Goal: Find specific page/section: Find specific page/section

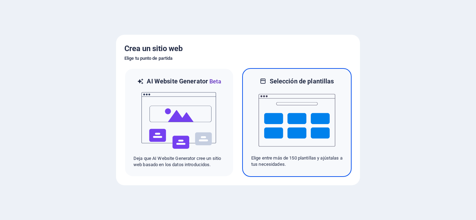
click at [288, 148] on img at bounding box center [296, 121] width 77 height 70
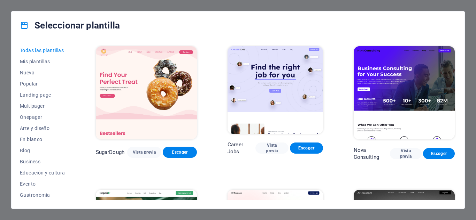
drag, startPoint x: 72, startPoint y: 86, endPoint x: 74, endPoint y: 138, distance: 51.9
click at [73, 138] on div "Todas las plantillas Mis plantillas Nueva Popular Landing page Multipager Onepa…" at bounding box center [47, 123] width 54 height 156
click at [35, 172] on span "Comercios" at bounding box center [42, 173] width 45 height 6
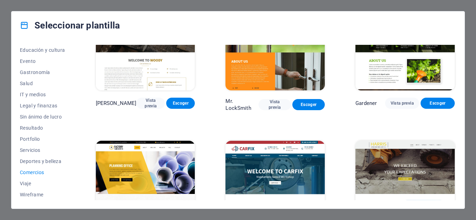
scroll to position [234, 0]
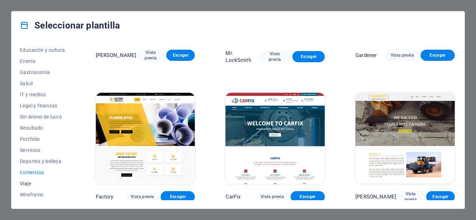
click at [24, 183] on span "Viaje" at bounding box center [42, 184] width 45 height 6
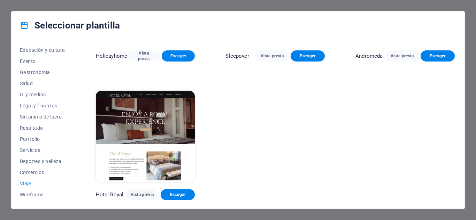
scroll to position [0, 0]
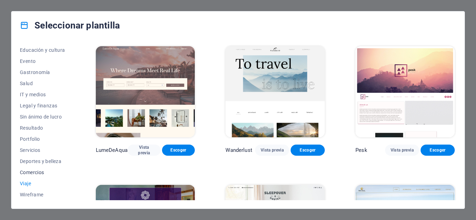
click at [26, 175] on span "Comercios" at bounding box center [42, 173] width 45 height 6
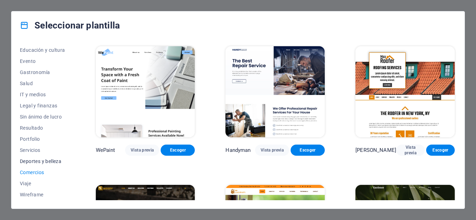
click at [26, 159] on span "Deportes y belleza" at bounding box center [42, 162] width 45 height 6
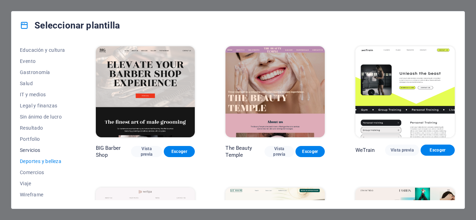
click at [26, 151] on span "Servicios" at bounding box center [42, 151] width 45 height 6
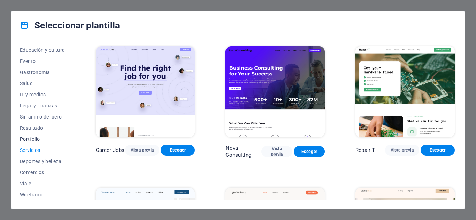
click at [29, 141] on span "Portfolio" at bounding box center [42, 139] width 45 height 6
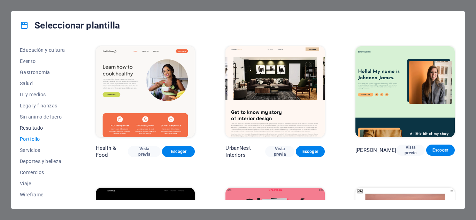
click at [27, 129] on span "Resultado" at bounding box center [42, 128] width 45 height 6
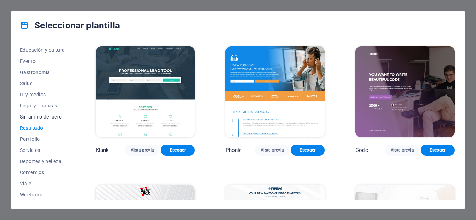
click at [27, 117] on span "Sin ánimo de lucro" at bounding box center [42, 117] width 45 height 6
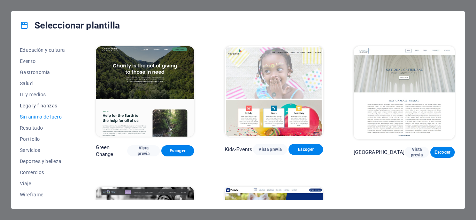
click at [28, 105] on span "Legal y finanzas" at bounding box center [42, 106] width 45 height 6
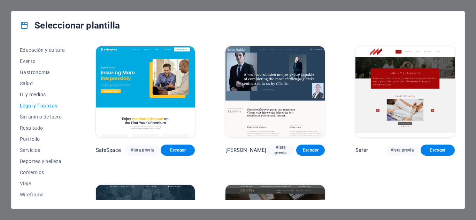
click at [27, 94] on span "IT y medios" at bounding box center [42, 95] width 45 height 6
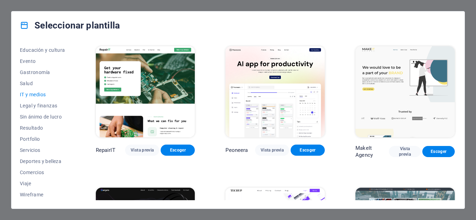
drag, startPoint x: 75, startPoint y: 127, endPoint x: 74, endPoint y: 103, distance: 24.4
click at [74, 103] on div "Todas las plantillas Mis plantillas Nueva Popular Landing page Multipager Onepa…" at bounding box center [237, 124] width 453 height 170
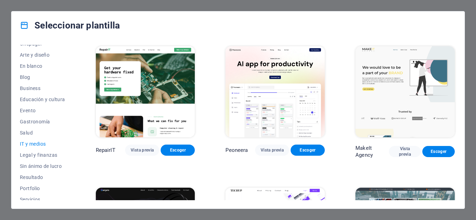
scroll to position [70, 0]
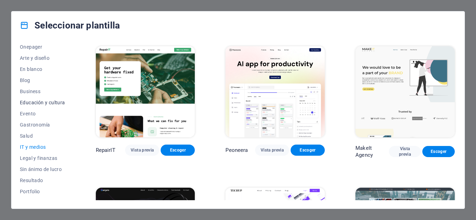
click at [39, 102] on span "Educación y cultura" at bounding box center [42, 103] width 45 height 6
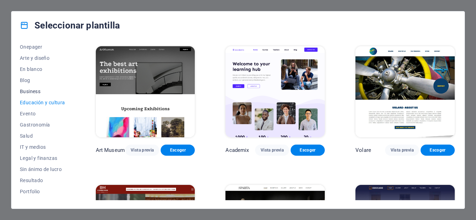
click at [24, 91] on span "Business" at bounding box center [42, 92] width 45 height 6
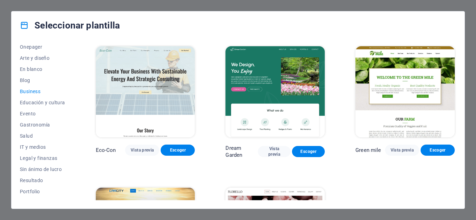
drag, startPoint x: 454, startPoint y: 71, endPoint x: 453, endPoint y: 90, distance: 18.8
click at [453, 90] on div "[PERSON_NAME] mile Vista previa Escoger" at bounding box center [405, 102] width 102 height 114
click at [454, 91] on div "Eco-Con Vista previa Escoger Dream Garden Vista previa Escoger [PERSON_NAME] mi…" at bounding box center [274, 123] width 361 height 156
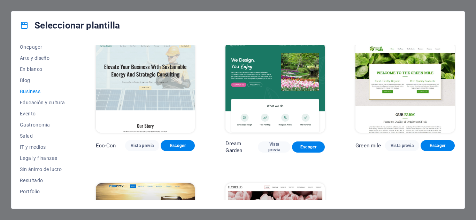
scroll to position [3, 0]
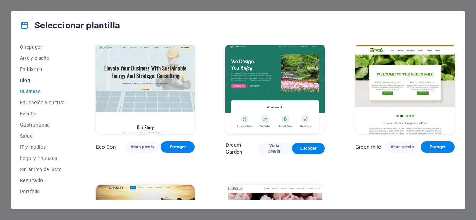
click at [26, 81] on span "Blog" at bounding box center [42, 81] width 45 height 6
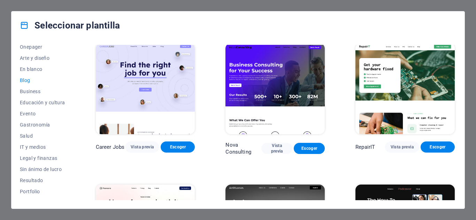
drag, startPoint x: 454, startPoint y: 55, endPoint x: 454, endPoint y: 71, distance: 16.4
click at [454, 71] on div "RepairIT Vista previa Escoger" at bounding box center [405, 99] width 102 height 114
drag, startPoint x: 453, startPoint y: 54, endPoint x: 454, endPoint y: 71, distance: 17.4
click at [454, 71] on div "RepairIT Vista previa Escoger" at bounding box center [405, 99] width 102 height 114
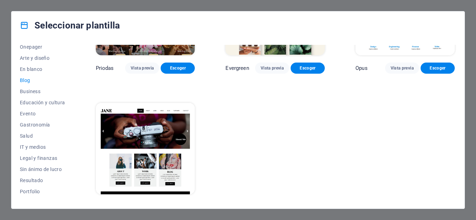
scroll to position [1072, 0]
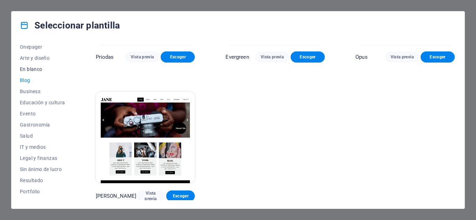
click at [26, 69] on span "En blanco" at bounding box center [42, 69] width 45 height 6
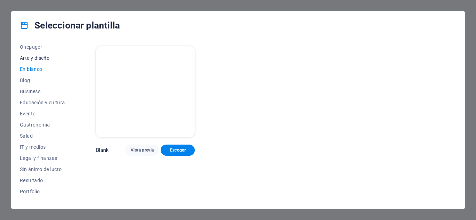
click at [34, 58] on span "Arte y diseño" at bounding box center [42, 58] width 45 height 6
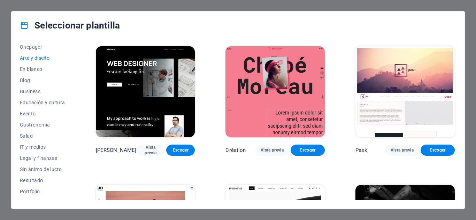
drag, startPoint x: 72, startPoint y: 103, endPoint x: 75, endPoint y: 67, distance: 36.3
click at [75, 67] on div "Todas las plantillas Mis plantillas Nueva Popular Landing page Multipager Onepa…" at bounding box center [237, 124] width 453 height 170
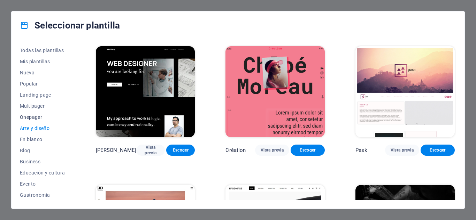
click at [34, 118] on span "Onepager" at bounding box center [42, 118] width 45 height 6
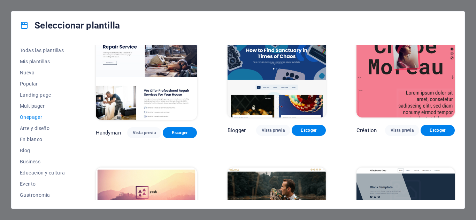
scroll to position [704, 0]
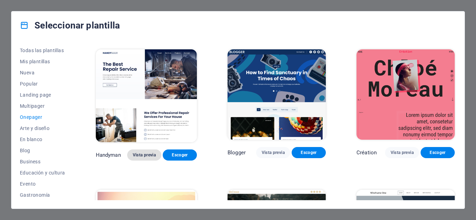
click at [141, 152] on span "Vista previa" at bounding box center [144, 155] width 23 height 6
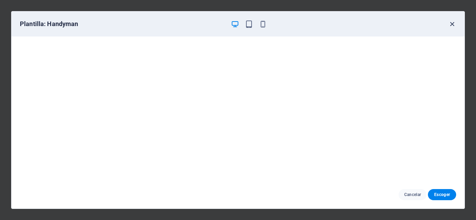
click at [453, 27] on icon "button" at bounding box center [452, 24] width 8 height 8
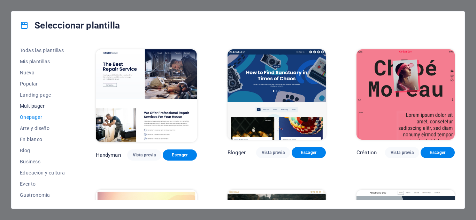
click at [37, 107] on span "Multipager" at bounding box center [42, 106] width 45 height 6
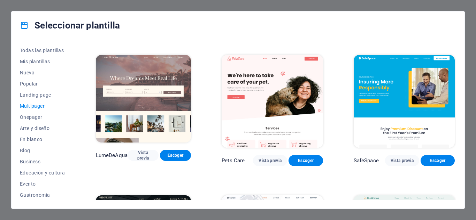
drag, startPoint x: 454, startPoint y: 81, endPoint x: 454, endPoint y: 91, distance: 9.4
click at [454, 91] on div "SafeSpace Vista previa Escoger" at bounding box center [404, 110] width 104 height 113
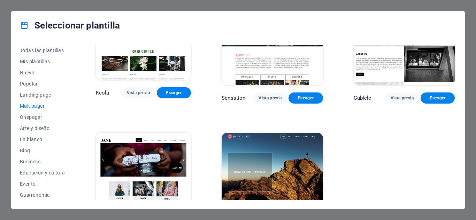
scroll to position [3041, 0]
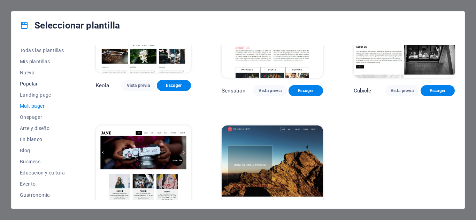
click at [26, 83] on span "Popular" at bounding box center [42, 84] width 45 height 6
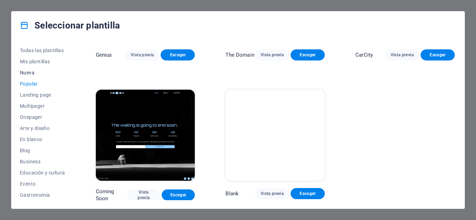
click at [26, 74] on span "Nueva" at bounding box center [42, 73] width 45 height 6
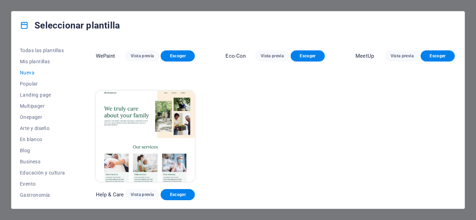
scroll to position [519, 0]
click at [33, 62] on span "Mis plantillas" at bounding box center [42, 62] width 45 height 6
